Goal: Transaction & Acquisition: Purchase product/service

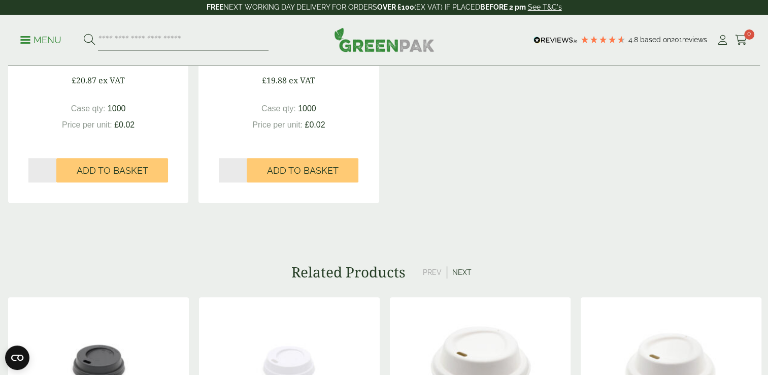
scroll to position [965, 0]
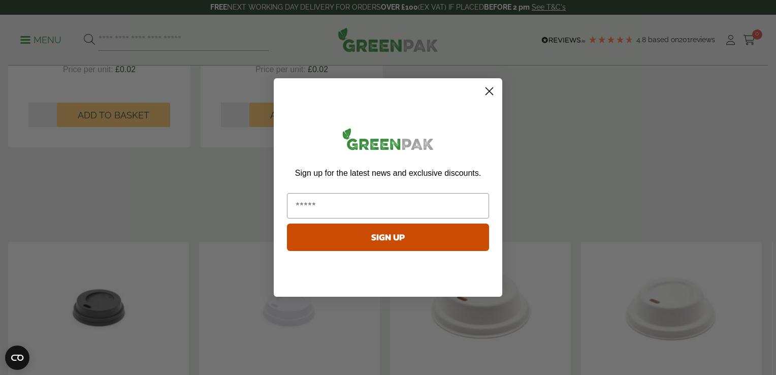
click at [489, 90] on icon "Close dialog" at bounding box center [489, 91] width 7 height 7
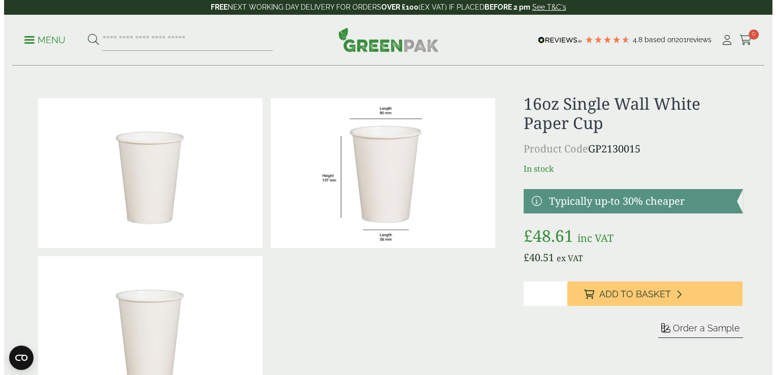
scroll to position [0, 0]
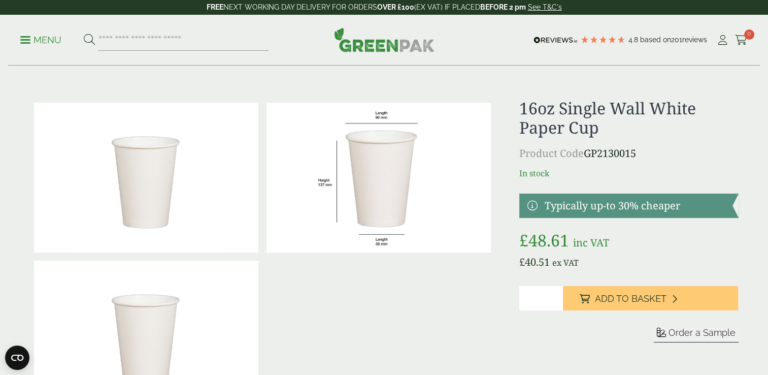
click at [159, 184] on img at bounding box center [146, 178] width 224 height 150
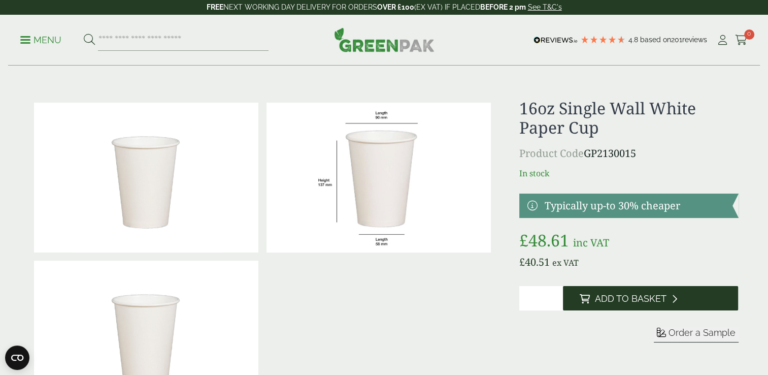
click at [658, 299] on span "Add to Basket" at bounding box center [631, 298] width 72 height 11
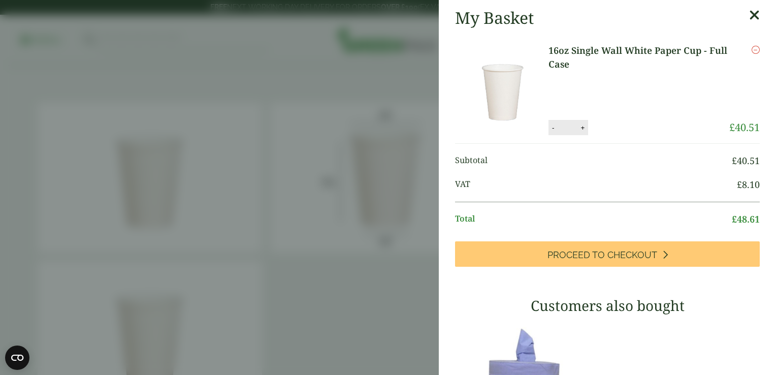
click at [749, 14] on icon at bounding box center [754, 15] width 11 height 14
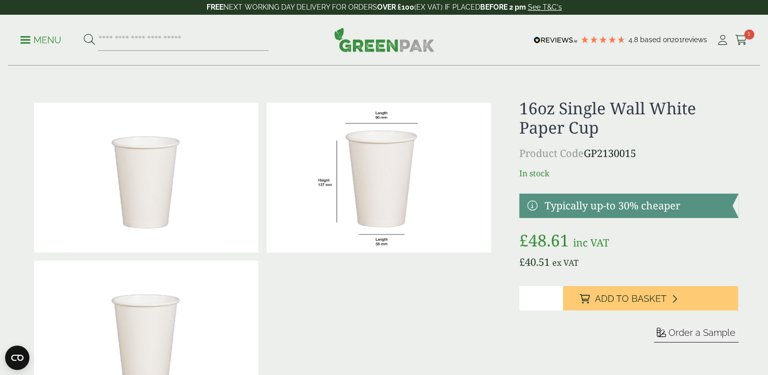
click at [23, 39] on span at bounding box center [25, 40] width 10 height 2
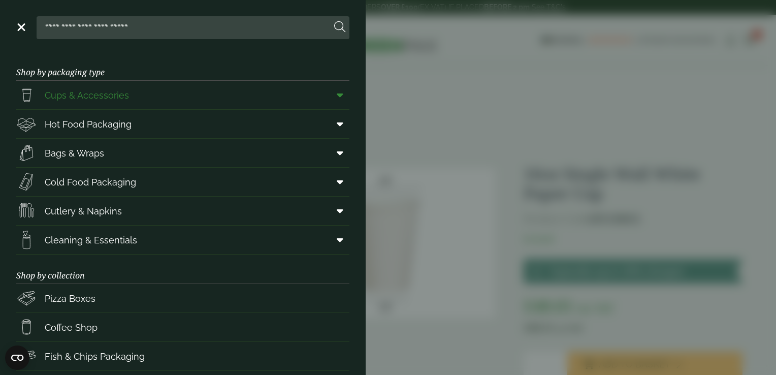
click at [328, 94] on span at bounding box center [338, 94] width 23 height 19
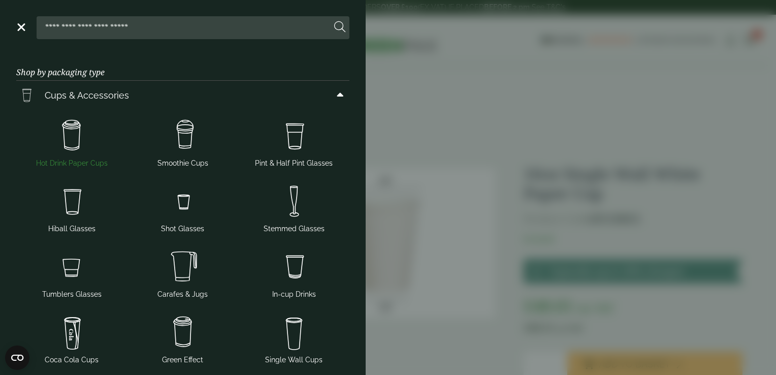
click at [65, 144] on img at bounding box center [71, 135] width 103 height 41
